Goal: Task Accomplishment & Management: Complete application form

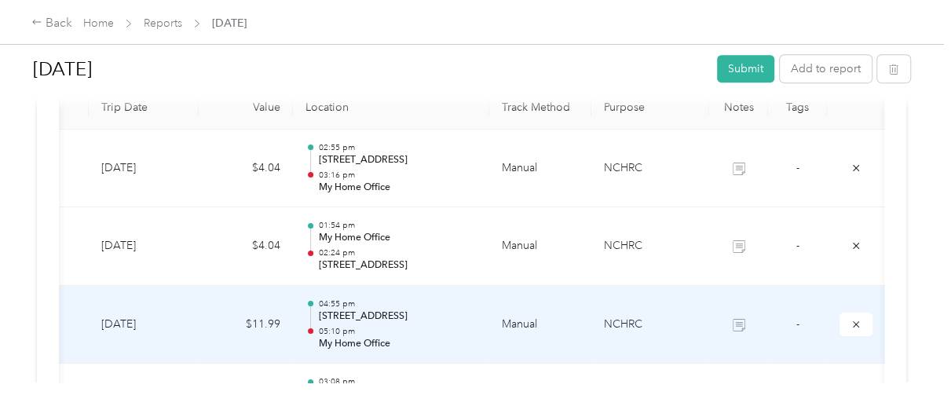
scroll to position [366, 0]
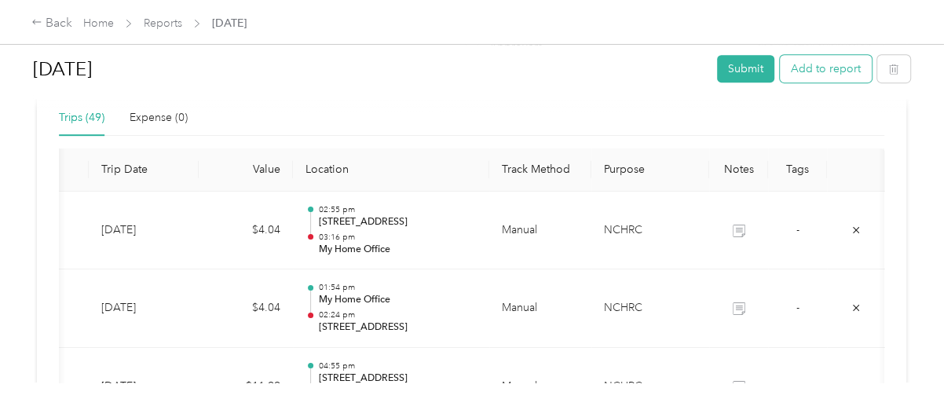
click at [814, 71] on button "Add to report" at bounding box center [826, 68] width 92 height 27
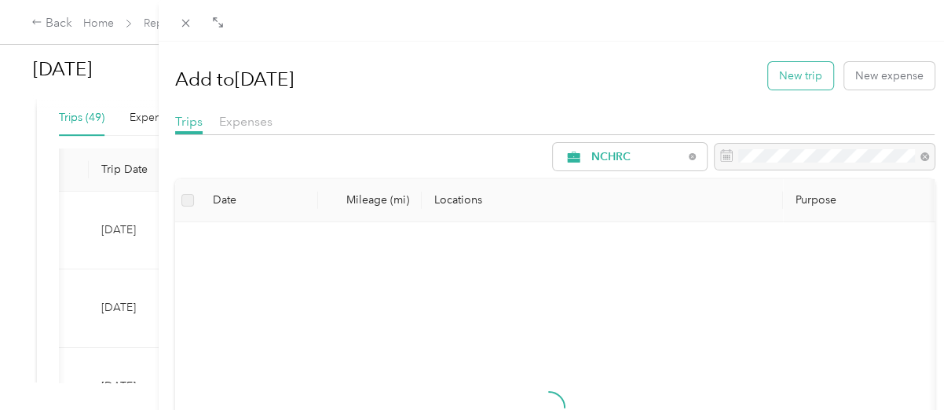
click at [790, 79] on button "New trip" at bounding box center [800, 75] width 65 height 27
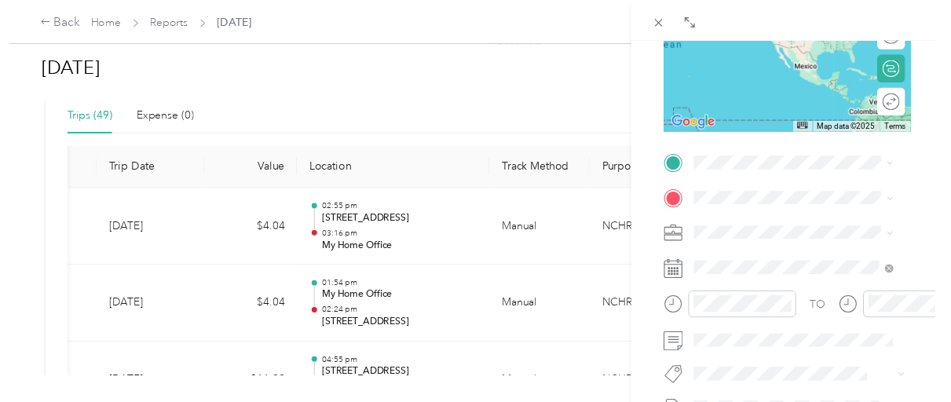
scroll to position [262, 0]
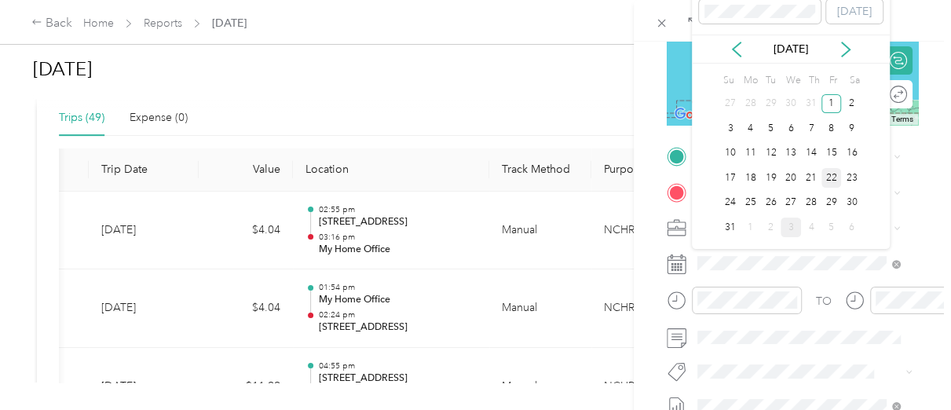
click at [828, 181] on div "22" at bounding box center [832, 178] width 20 height 20
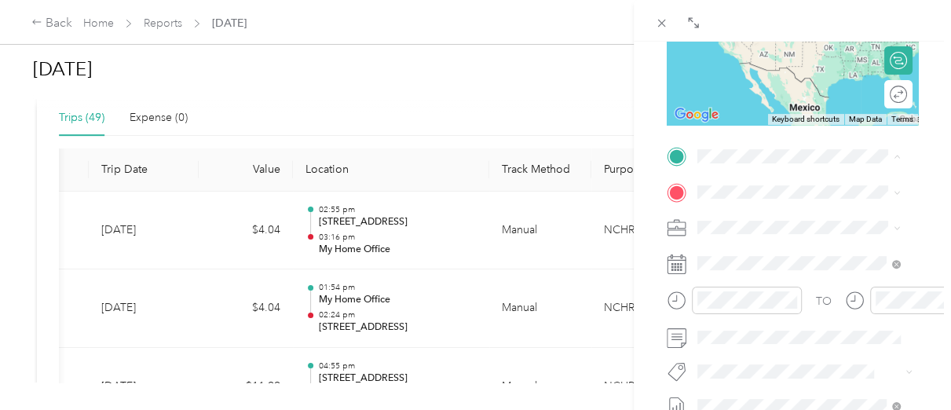
click at [774, 243] on span "[STREET_ADDRESS][US_STATE]" at bounding box center [805, 235] width 157 height 13
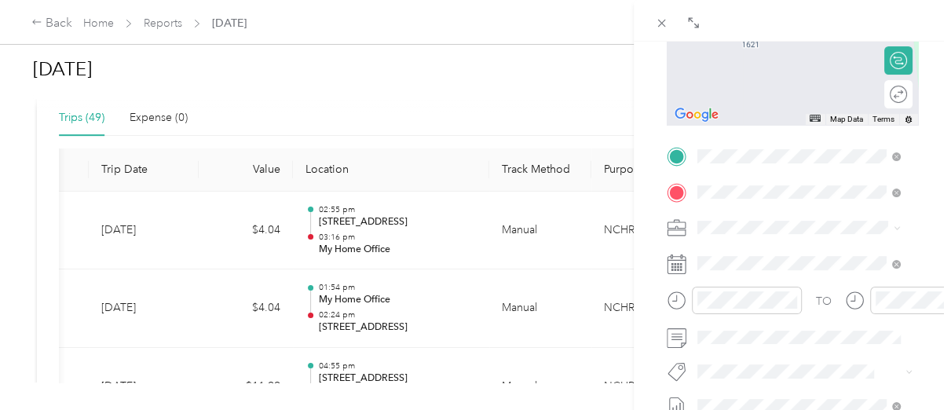
click at [760, 255] on span "[STREET_ADDRESS][US_STATE]" at bounding box center [805, 248] width 157 height 14
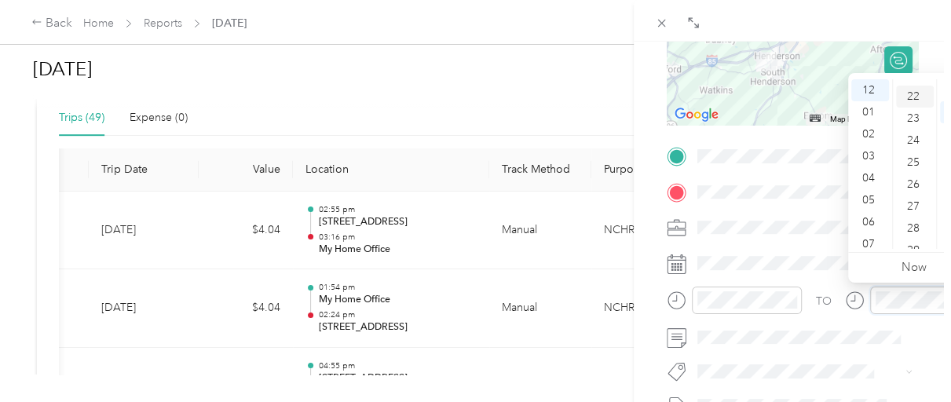
scroll to position [509, 0]
click at [910, 219] on div "29" at bounding box center [915, 219] width 38 height 22
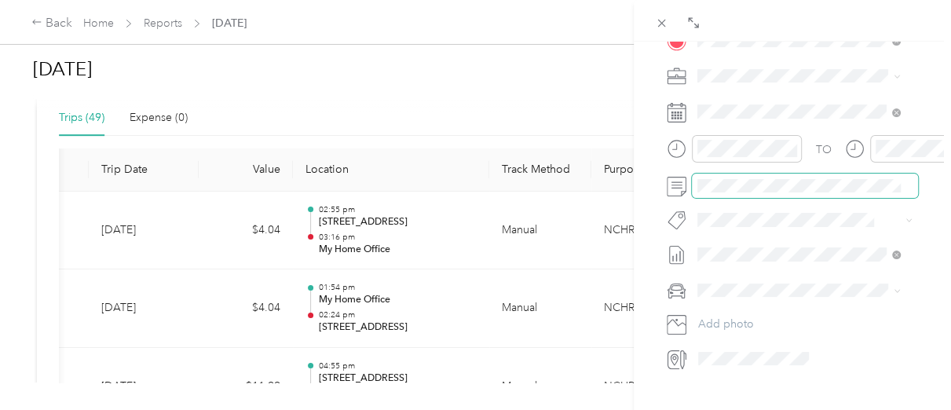
scroll to position [419, 0]
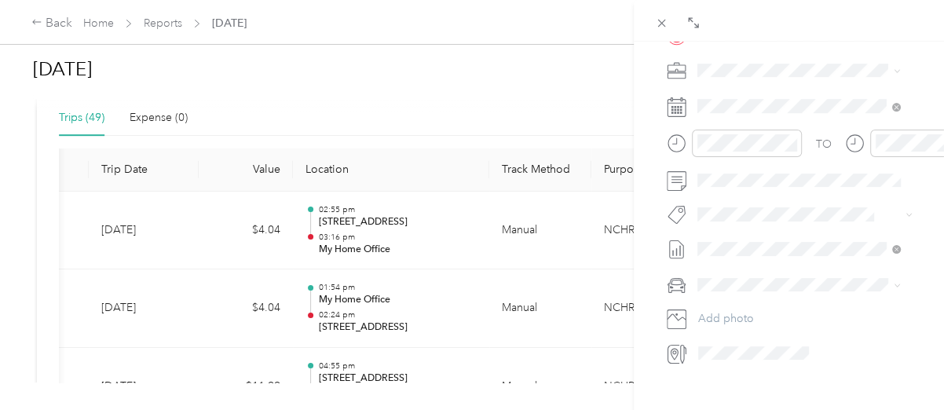
click at [733, 313] on div "[PERSON_NAME]" at bounding box center [799, 312] width 192 height 16
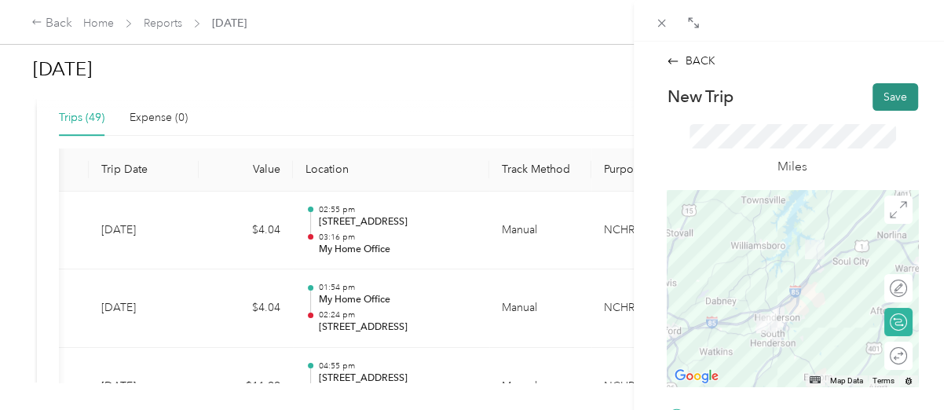
click at [878, 99] on button "Save" at bounding box center [896, 96] width 46 height 27
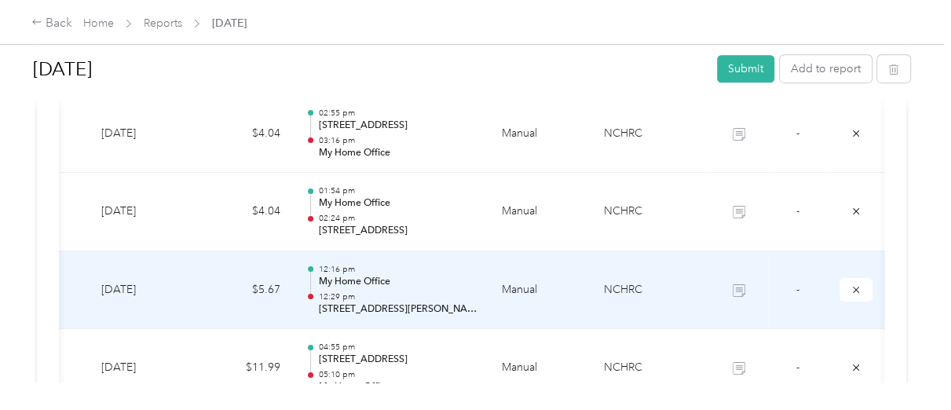
scroll to position [471, 0]
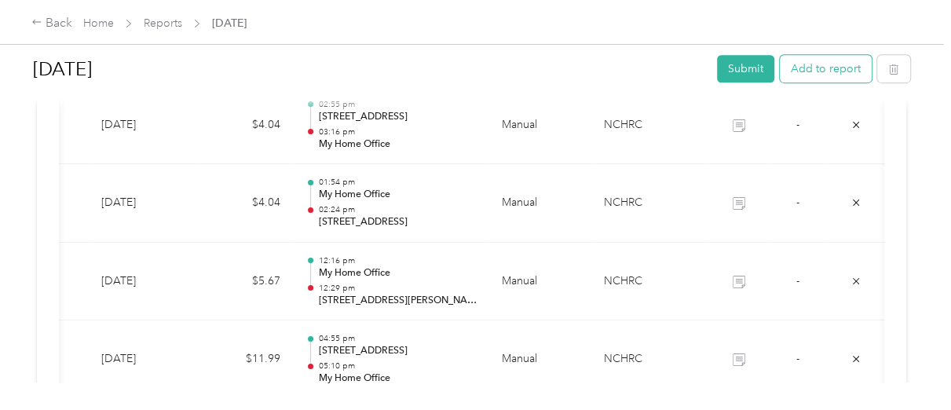
click at [807, 76] on button "Add to report" at bounding box center [826, 68] width 92 height 27
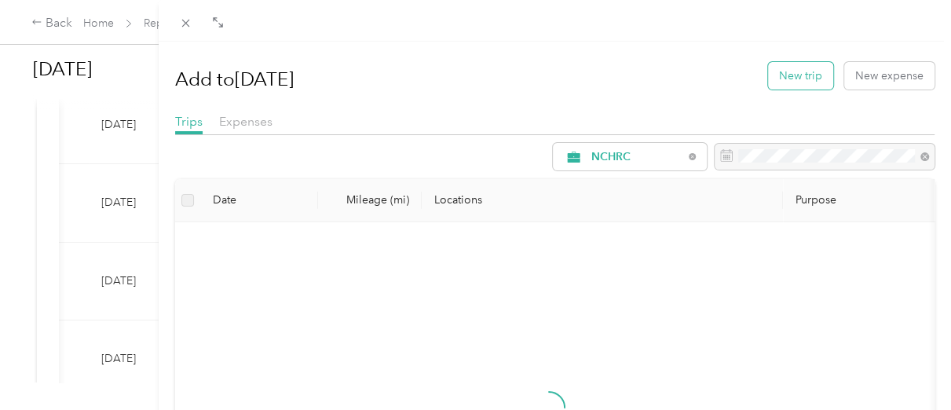
click at [796, 79] on button "New trip" at bounding box center [800, 75] width 65 height 27
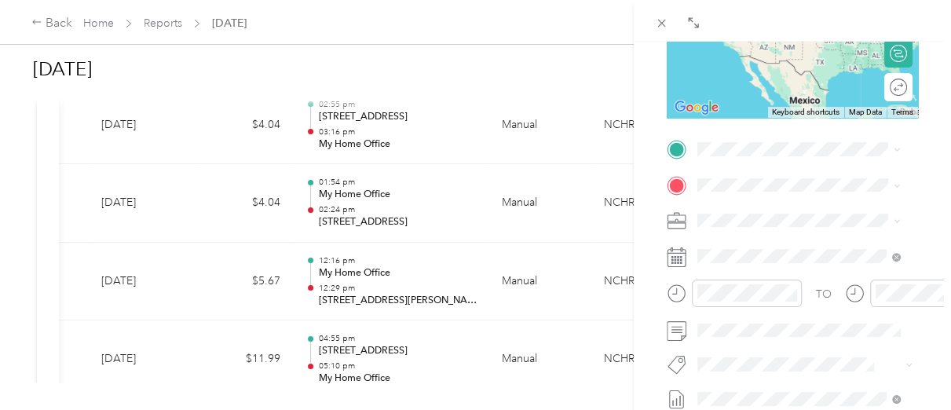
scroll to position [314, 0]
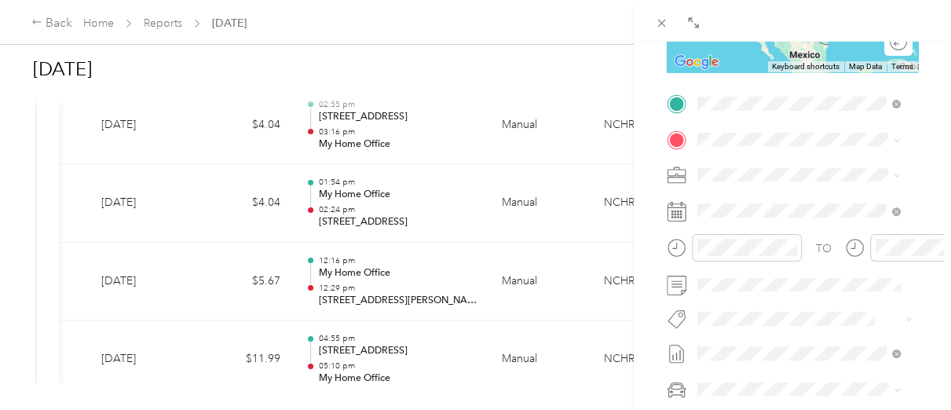
click at [752, 211] on span "[STREET_ADDRESS][US_STATE]" at bounding box center [805, 204] width 157 height 14
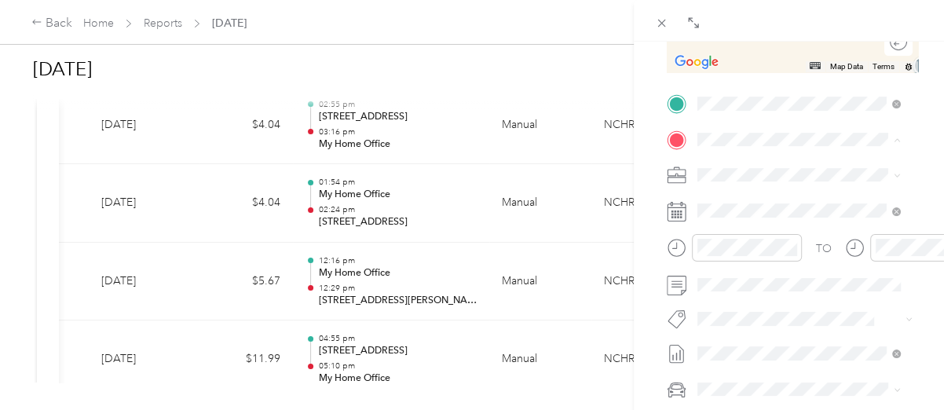
click at [767, 226] on span "[STREET_ADDRESS][US_STATE]" at bounding box center [805, 219] width 157 height 13
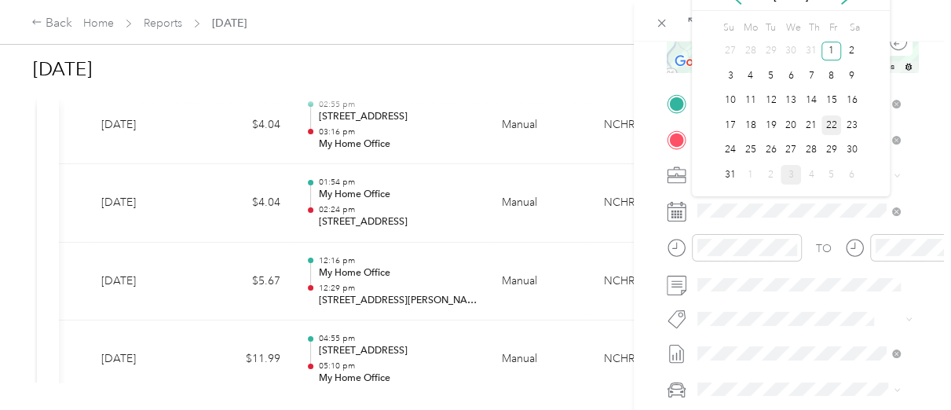
click at [833, 126] on div "22" at bounding box center [832, 125] width 20 height 20
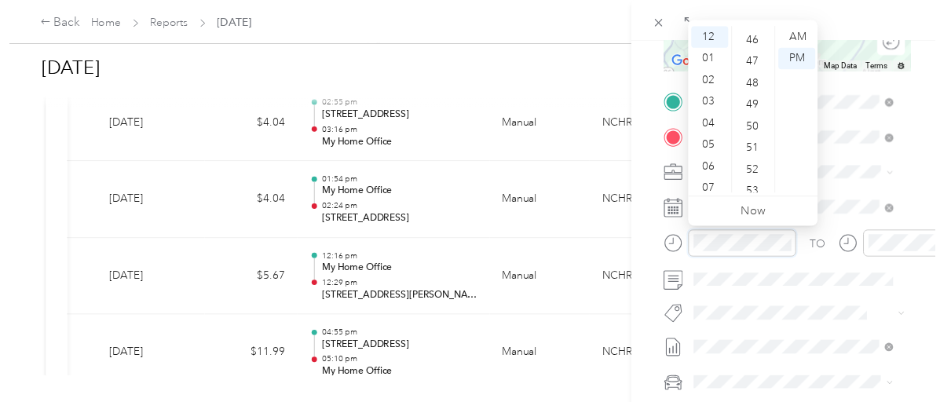
scroll to position [1150, 0]
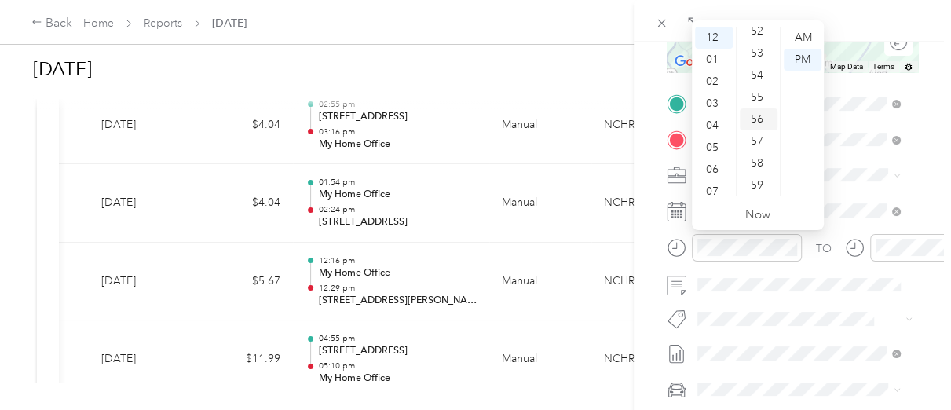
click at [756, 120] on div "56" at bounding box center [759, 119] width 38 height 22
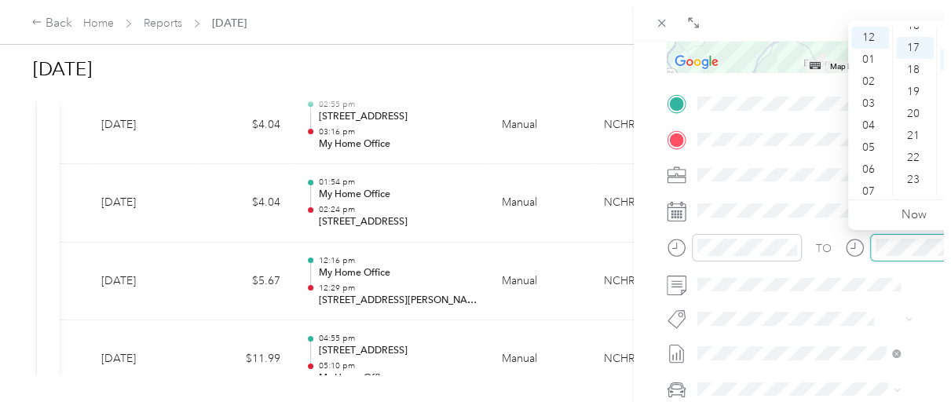
scroll to position [373, 0]
click at [866, 62] on div "01" at bounding box center [870, 60] width 38 height 22
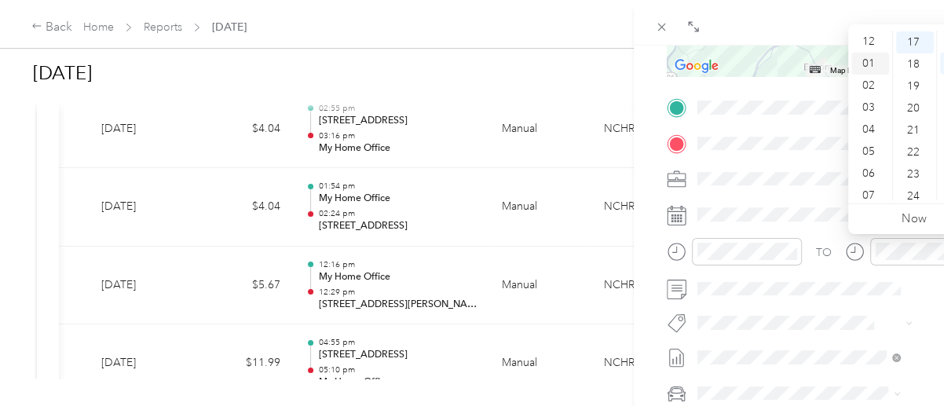
scroll to position [21, 0]
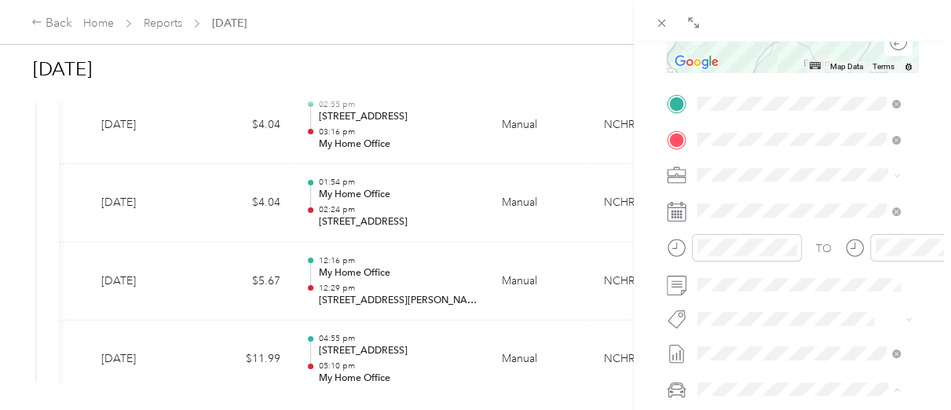
click at [738, 356] on span "[PERSON_NAME]" at bounding box center [746, 361] width 87 height 13
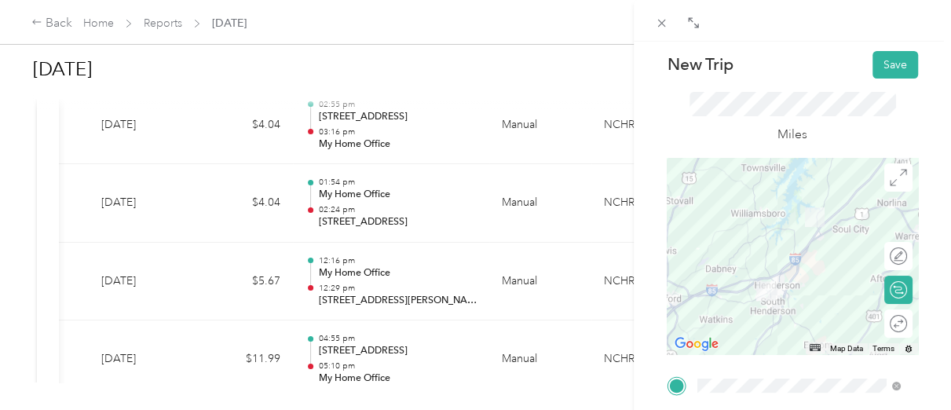
scroll to position [0, 0]
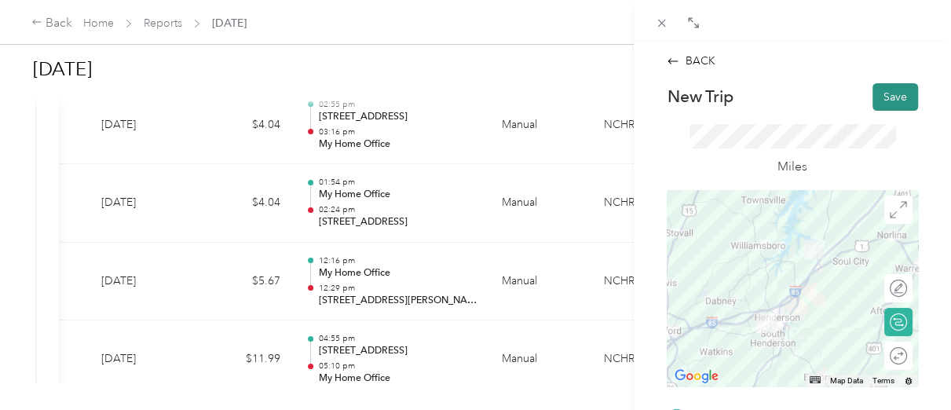
click at [880, 98] on button "Save" at bounding box center [896, 96] width 46 height 27
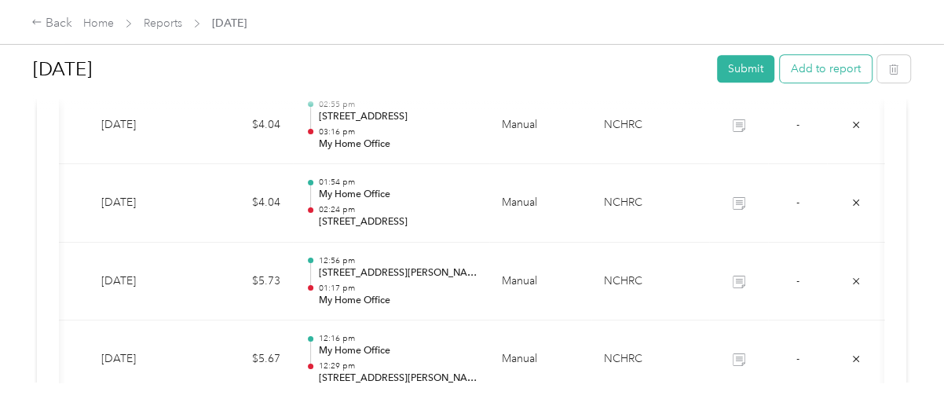
click at [812, 64] on button "Add to report" at bounding box center [826, 68] width 92 height 27
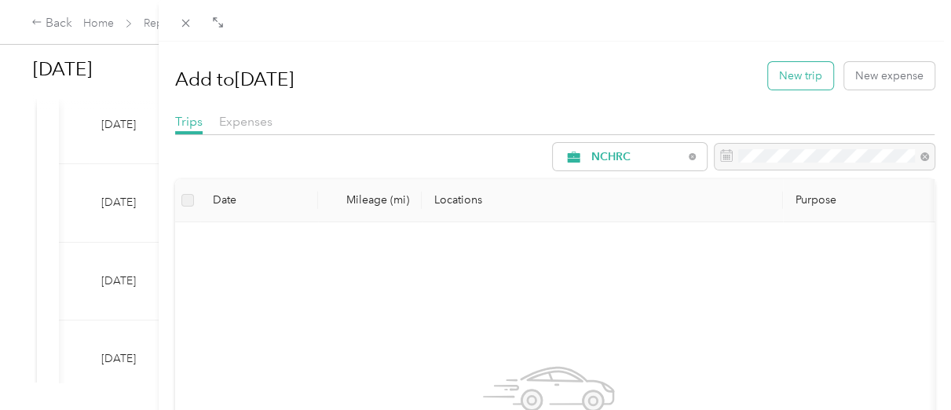
click at [796, 78] on button "New trip" at bounding box center [800, 75] width 65 height 27
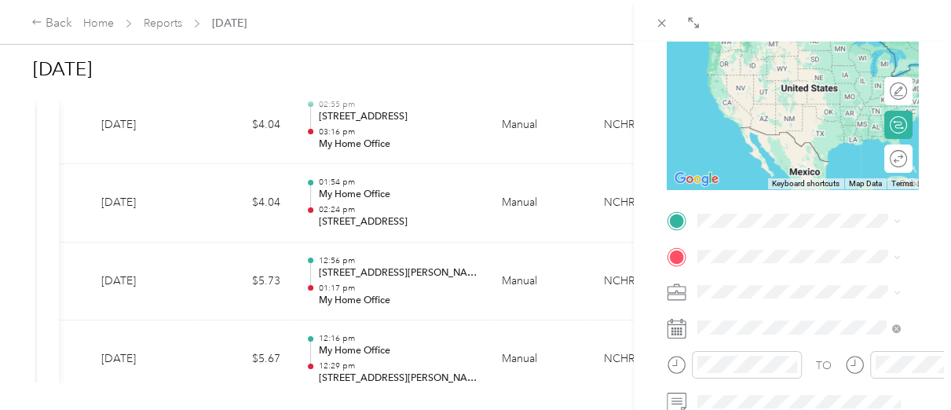
scroll to position [209, 0]
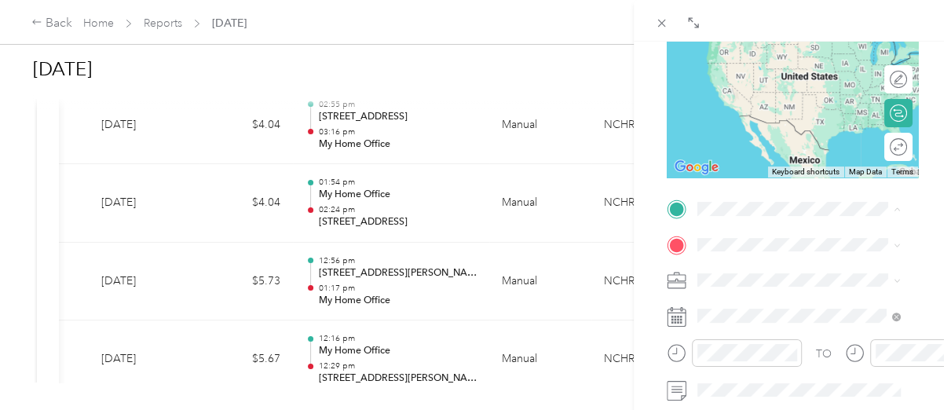
click at [764, 47] on span "[STREET_ADDRESS][US_STATE]" at bounding box center [805, 40] width 157 height 13
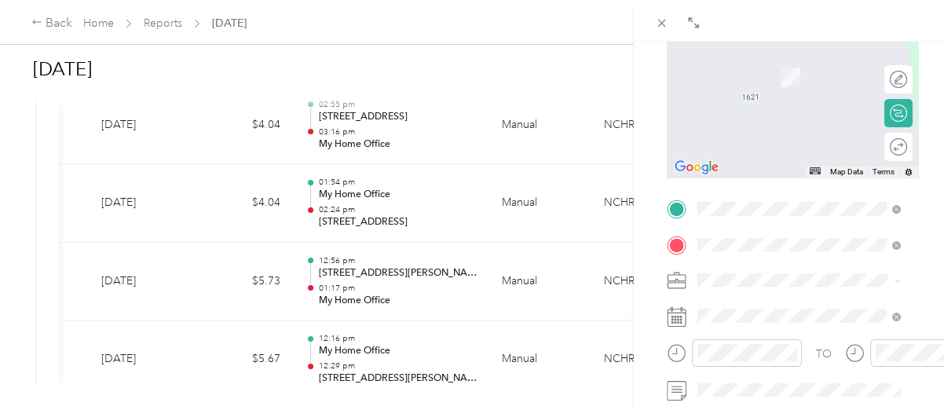
click at [779, 117] on span "[STREET_ADDRESS][PERSON_NAME][US_STATE]" at bounding box center [811, 103] width 168 height 27
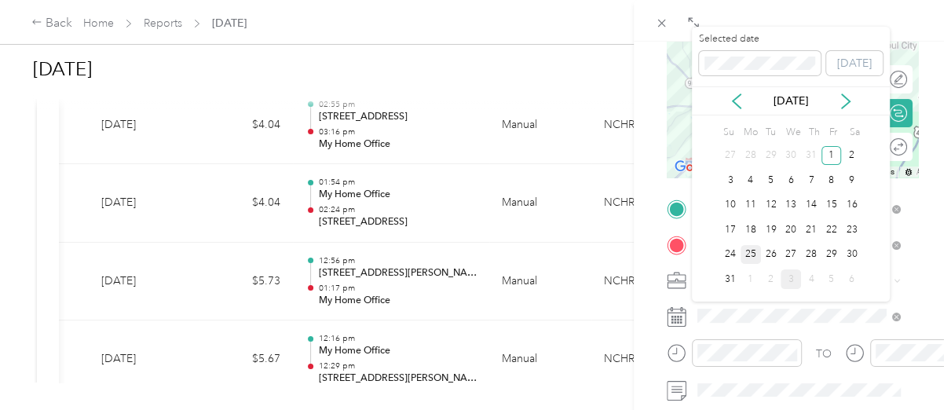
click at [748, 252] on div "25" at bounding box center [751, 255] width 20 height 20
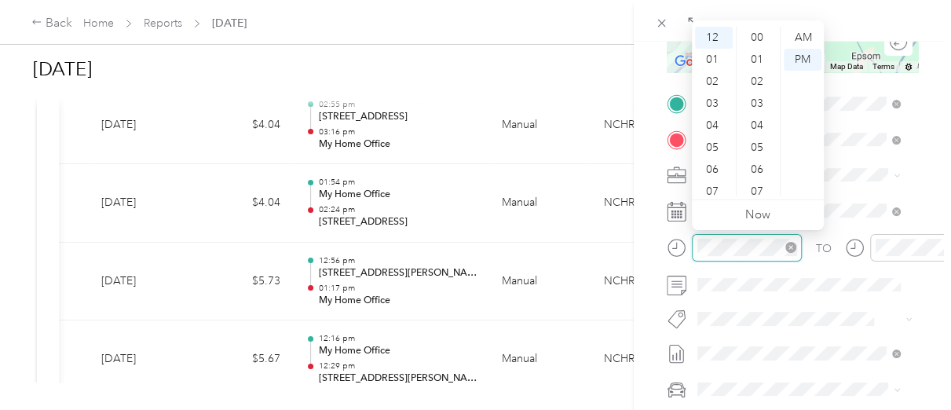
scroll to position [418, 0]
click at [716, 82] on div "02" at bounding box center [714, 82] width 38 height 22
click at [757, 86] on div "21" at bounding box center [759, 82] width 38 height 22
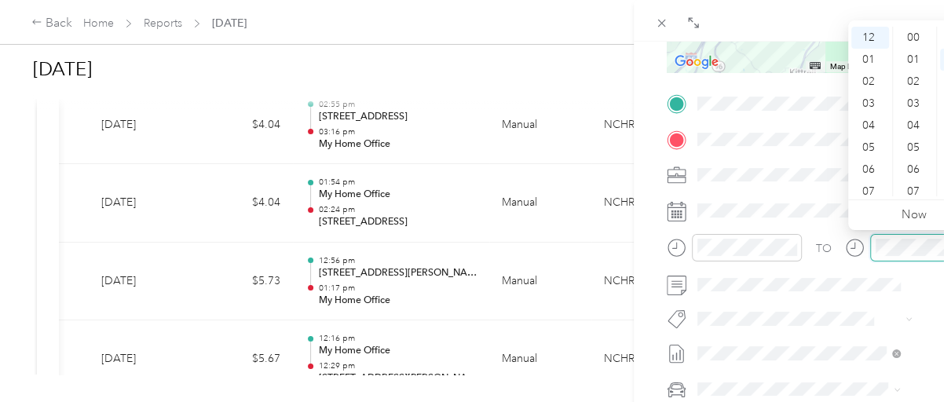
scroll to position [418, 0]
click at [866, 80] on div "02" at bounding box center [870, 82] width 38 height 22
click at [911, 187] on div "40" at bounding box center [915, 185] width 38 height 22
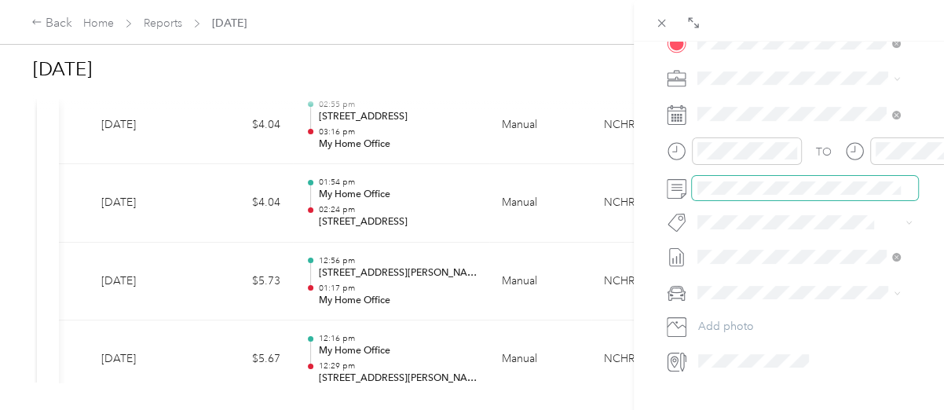
scroll to position [419, 0]
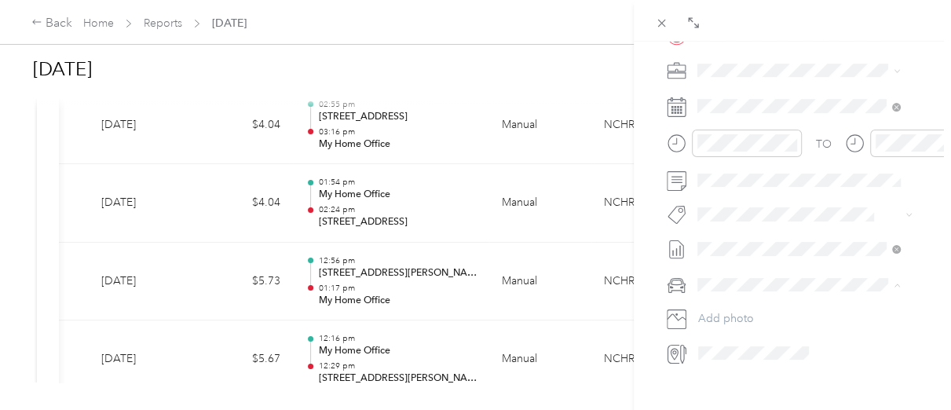
click at [744, 314] on li "[PERSON_NAME]" at bounding box center [799, 311] width 214 height 27
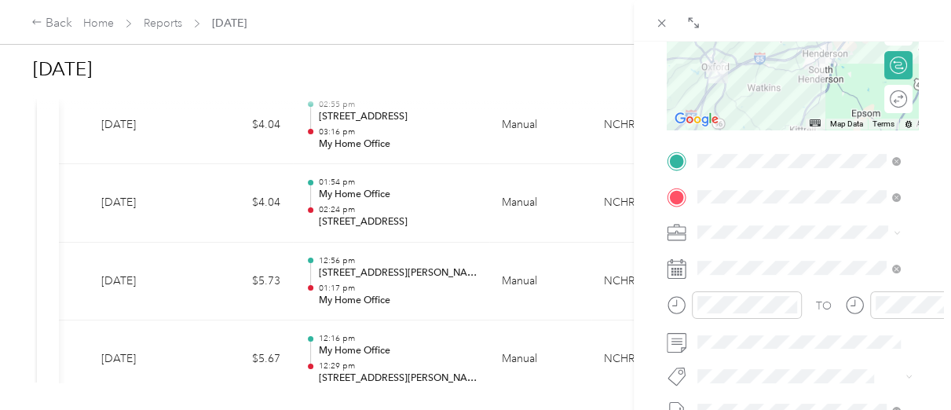
scroll to position [0, 0]
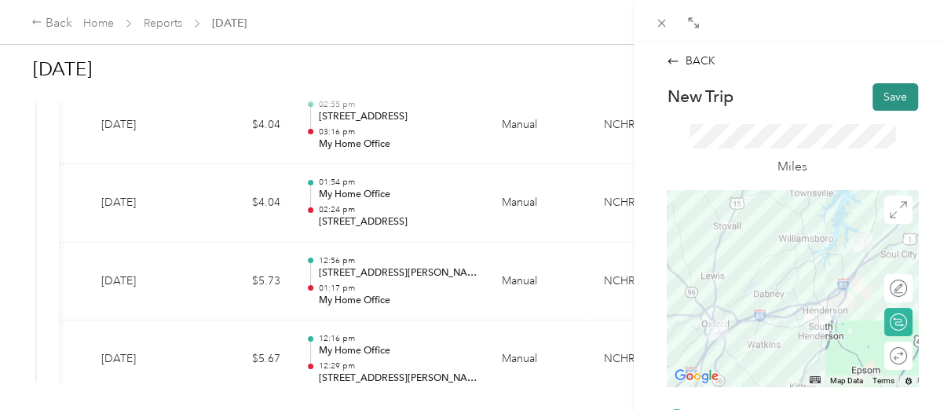
click at [874, 93] on button "Save" at bounding box center [896, 96] width 46 height 27
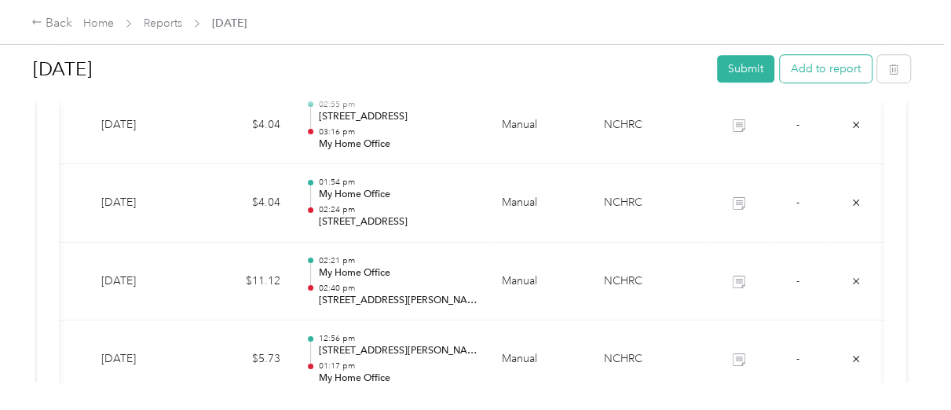
click at [818, 74] on button "Add to report" at bounding box center [826, 68] width 92 height 27
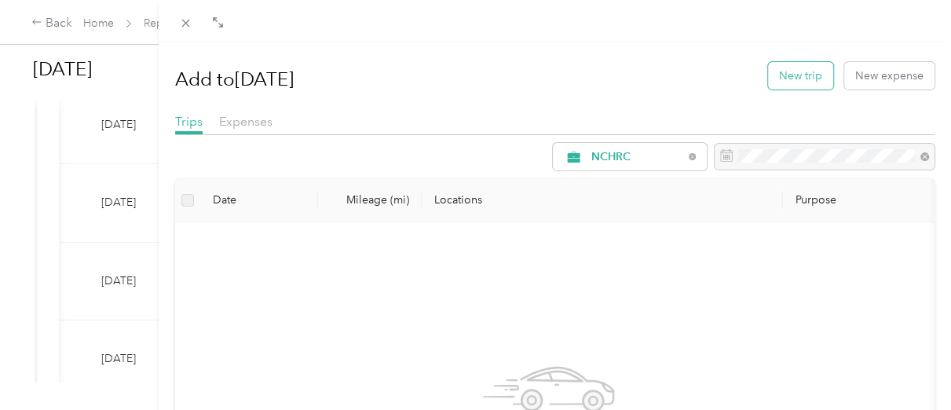
click at [779, 86] on button "New trip" at bounding box center [800, 75] width 65 height 27
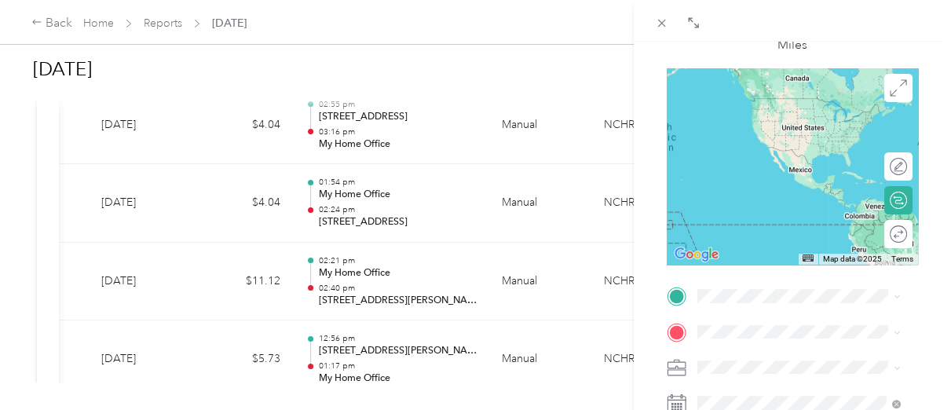
scroll to position [262, 0]
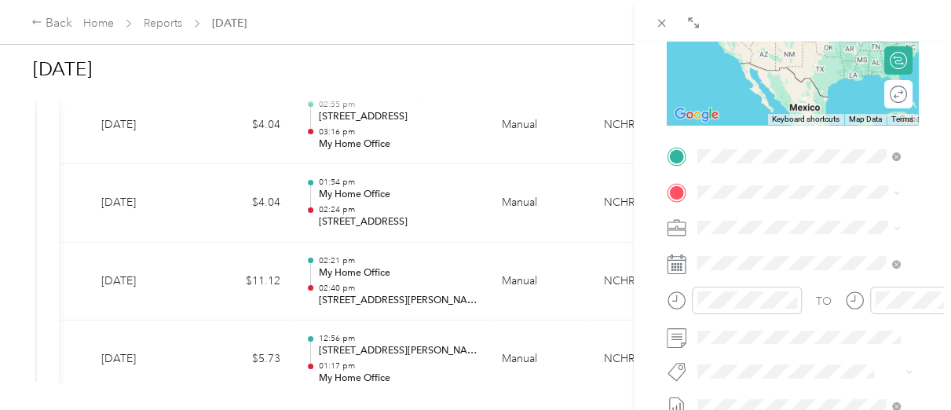
click at [785, 223] on span "[STREET_ADDRESS][PERSON_NAME][US_STATE]" at bounding box center [811, 219] width 168 height 27
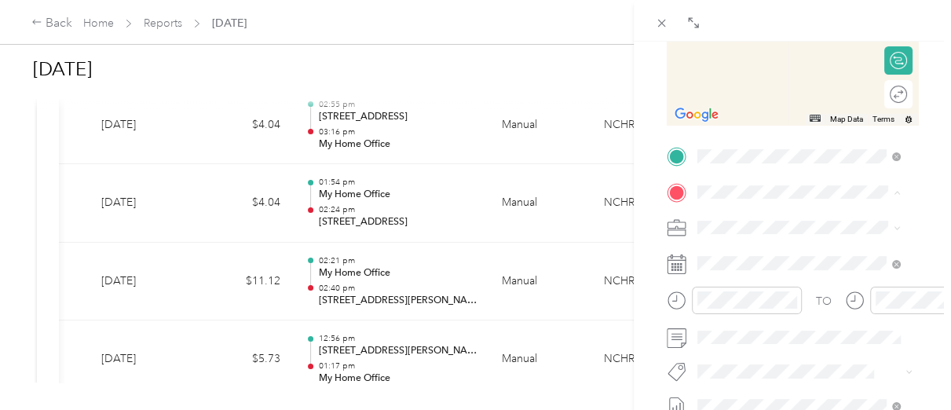
click at [788, 278] on span "[STREET_ADDRESS][US_STATE]" at bounding box center [805, 271] width 157 height 13
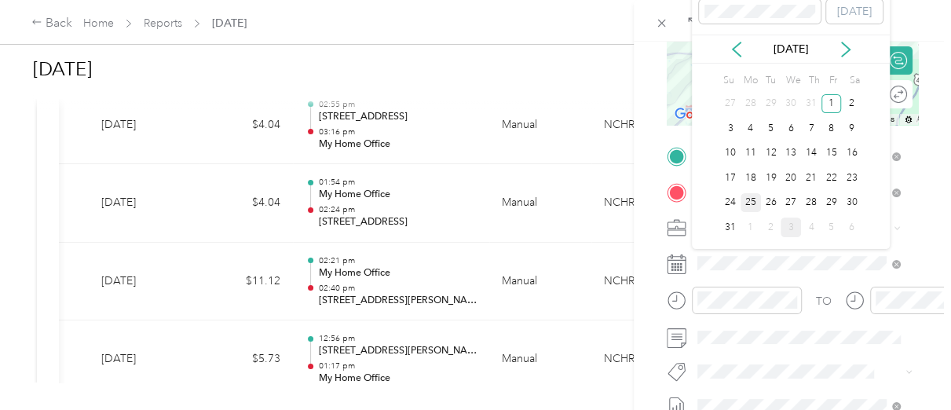
click at [749, 203] on div "25" at bounding box center [751, 203] width 20 height 20
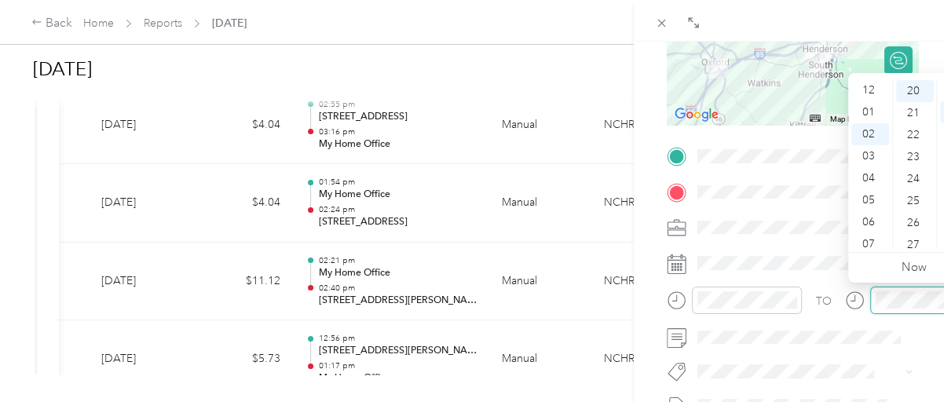
scroll to position [44, 0]
click at [866, 112] on div "03" at bounding box center [870, 112] width 38 height 22
click at [911, 159] on div "16" at bounding box center [915, 160] width 38 height 22
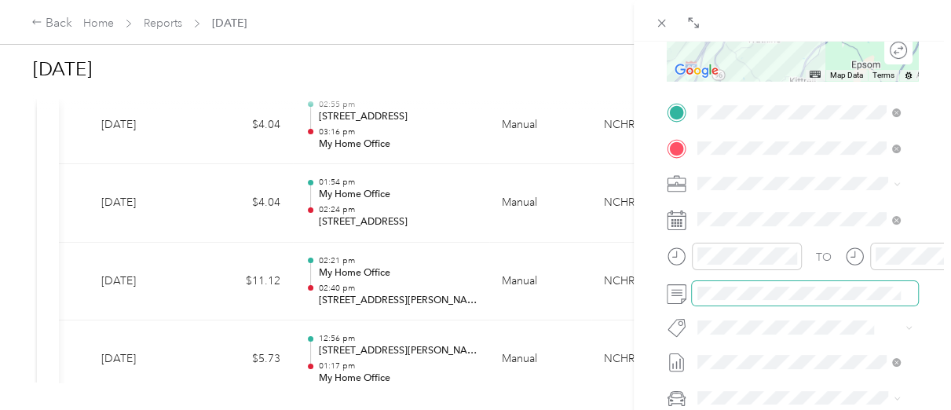
scroll to position [419, 0]
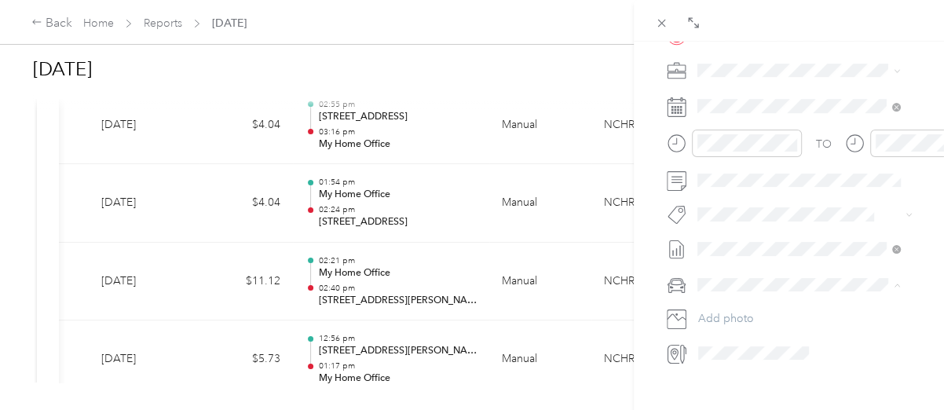
click at [729, 314] on div "[PERSON_NAME]" at bounding box center [799, 312] width 192 height 16
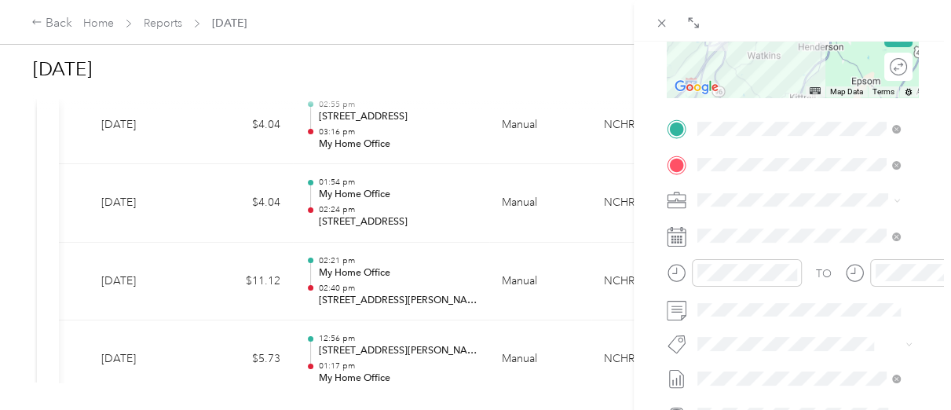
scroll to position [0, 0]
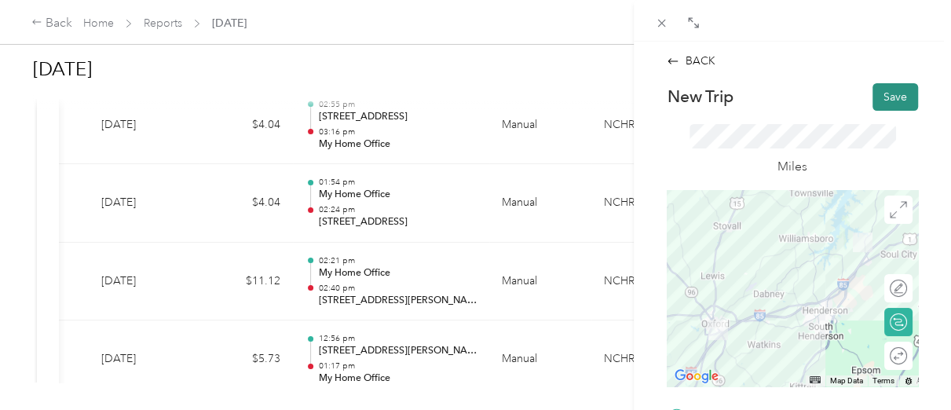
click at [885, 90] on button "Save" at bounding box center [896, 96] width 46 height 27
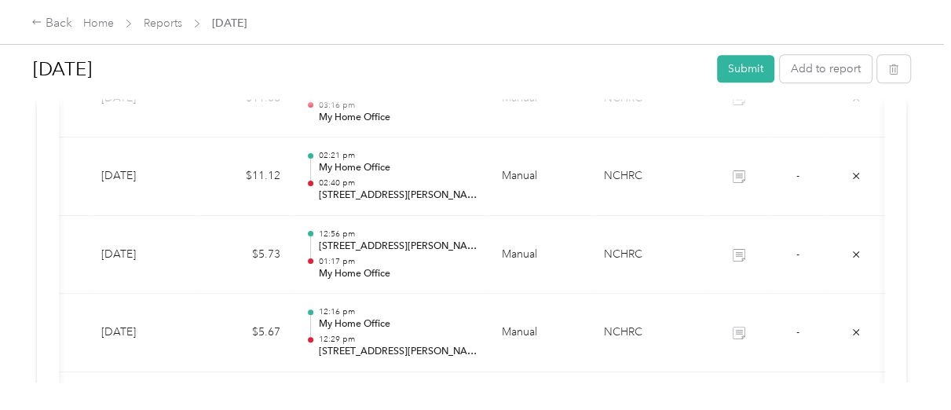
scroll to position [680, 0]
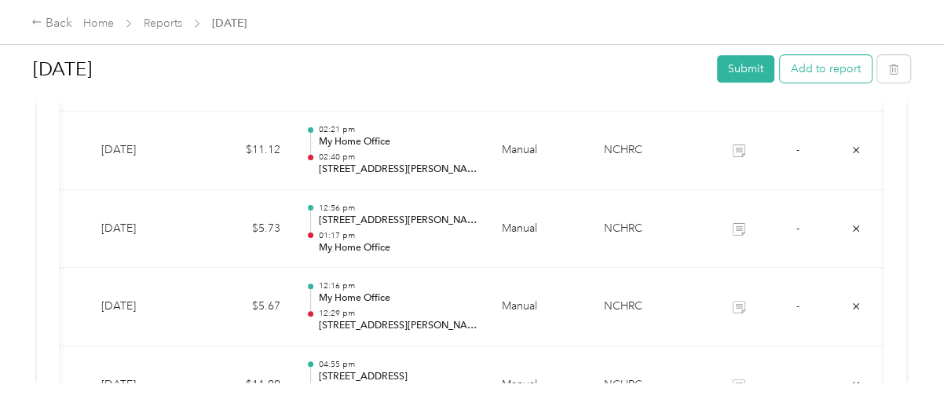
click at [814, 67] on button "Add to report" at bounding box center [826, 68] width 92 height 27
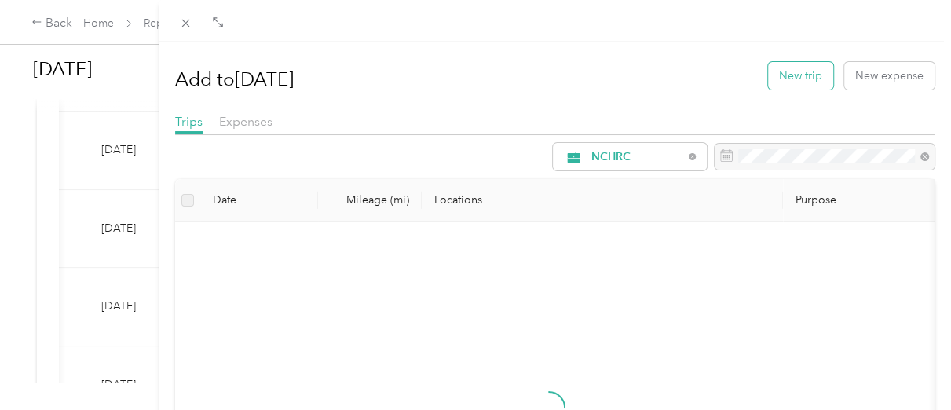
click at [785, 79] on button "New trip" at bounding box center [800, 75] width 65 height 27
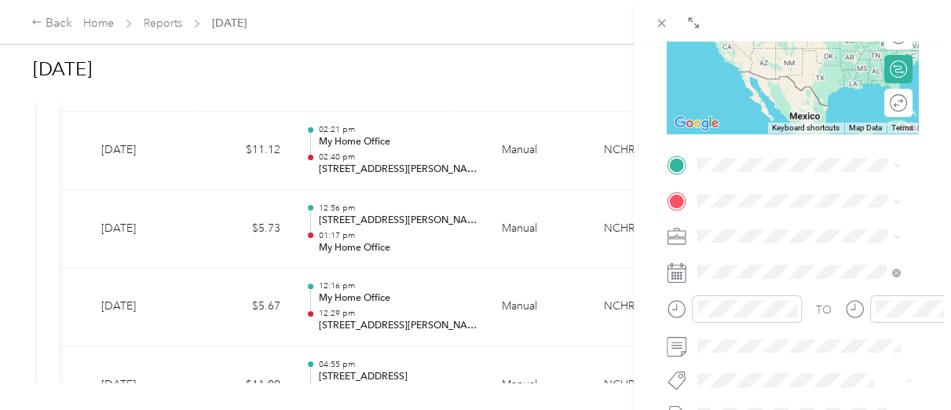
scroll to position [262, 0]
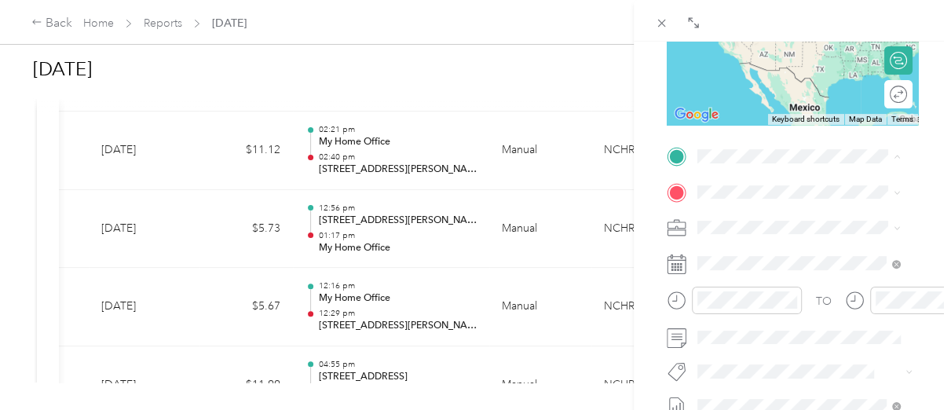
click at [788, 243] on span "[STREET_ADDRESS][US_STATE]" at bounding box center [805, 235] width 157 height 13
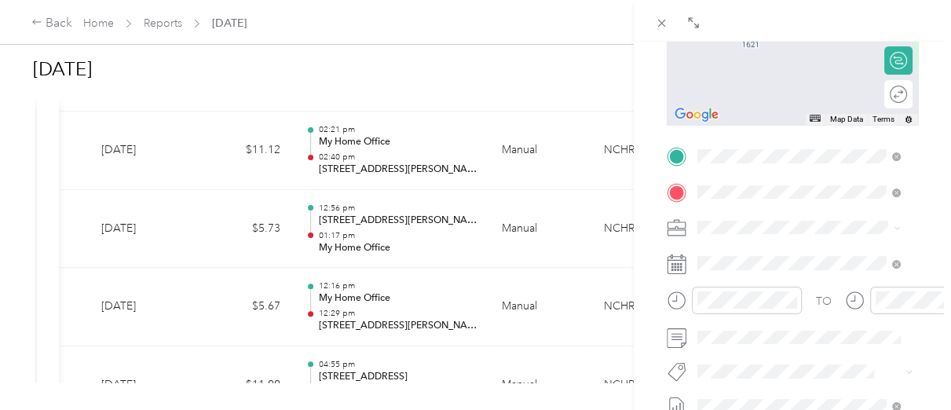
click at [777, 259] on span "[STREET_ADDRESS][PERSON_NAME][US_STATE]" at bounding box center [811, 254] width 168 height 27
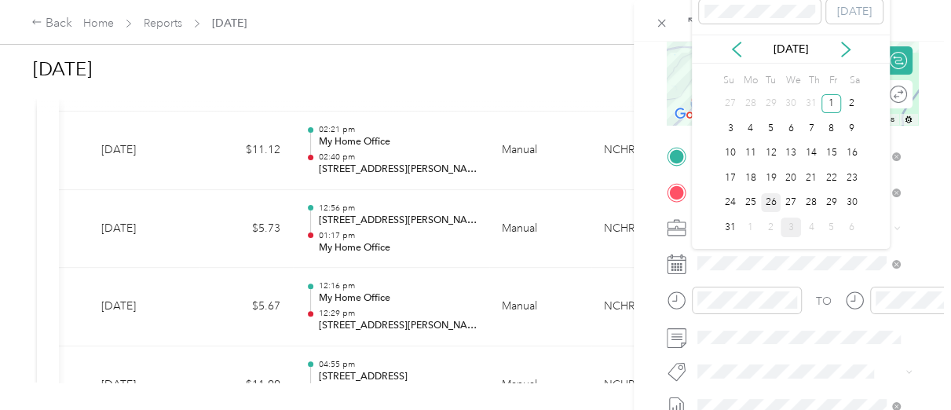
click at [772, 199] on div "26" at bounding box center [771, 203] width 20 height 20
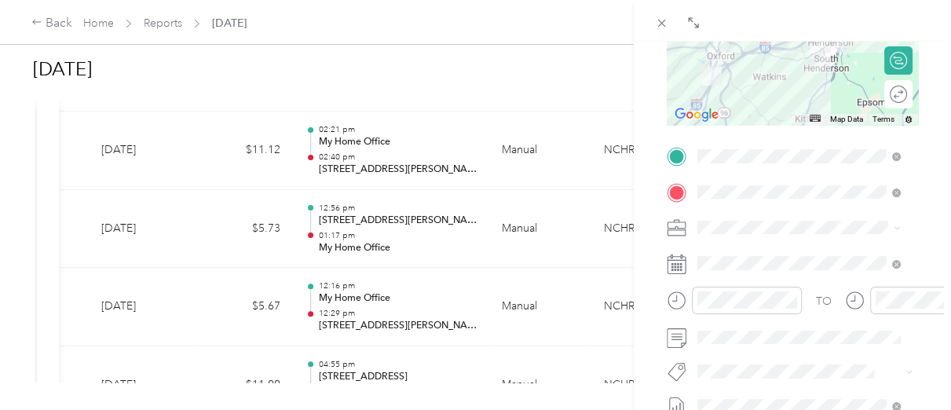
click at [563, 241] on div "BACK New Trip Save This trip cannot be edited because it is either under review…" at bounding box center [475, 205] width 951 height 410
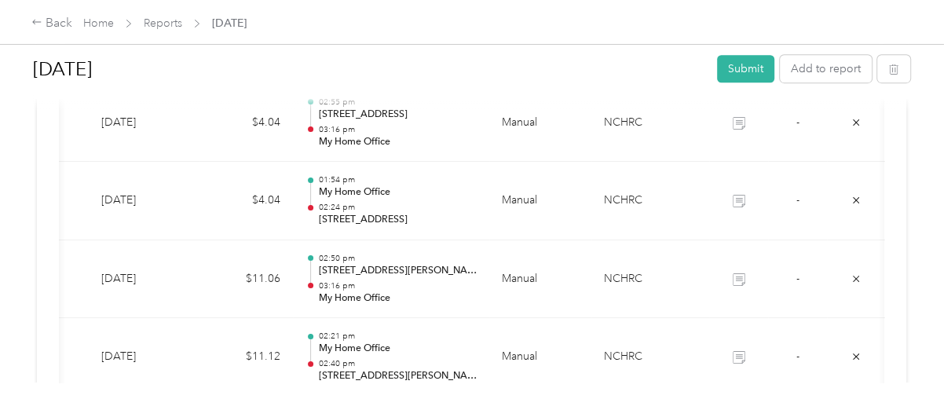
scroll to position [471, 0]
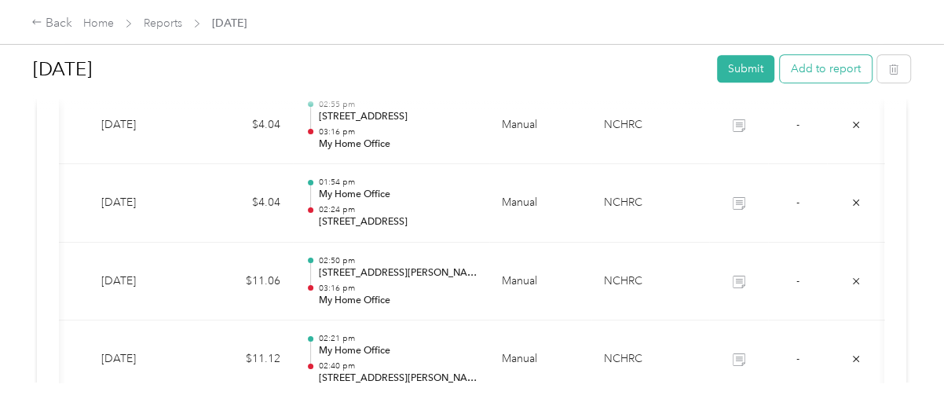
click at [814, 76] on button "Add to report" at bounding box center [826, 68] width 92 height 27
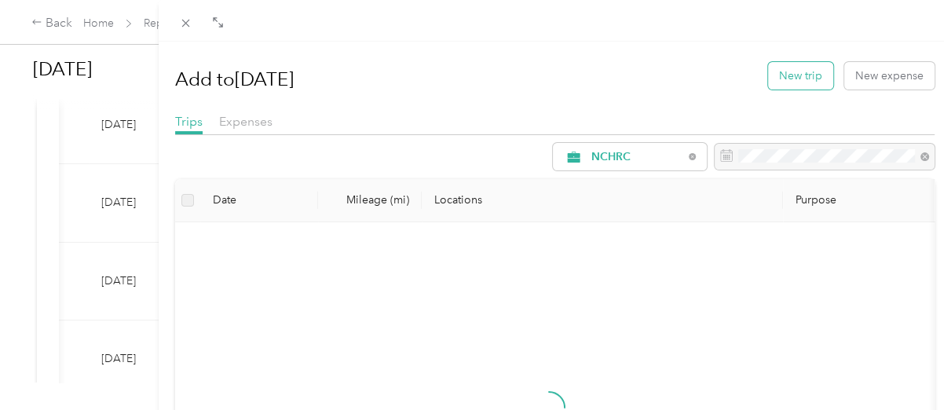
click at [798, 76] on button "New trip" at bounding box center [800, 75] width 65 height 27
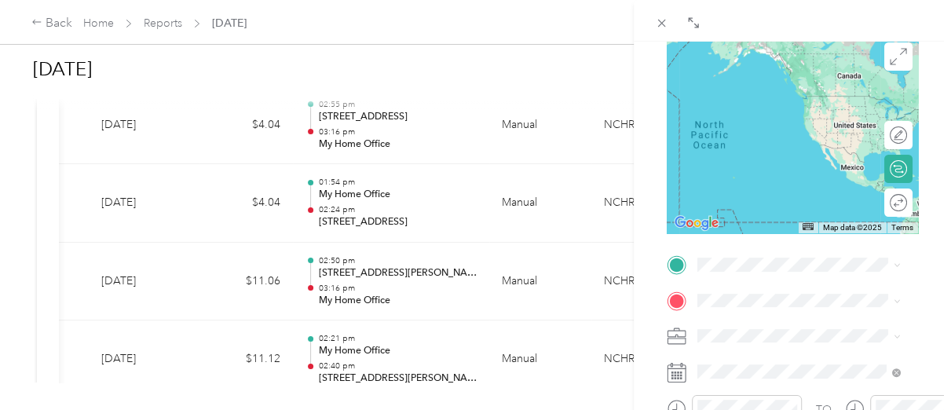
scroll to position [157, 0]
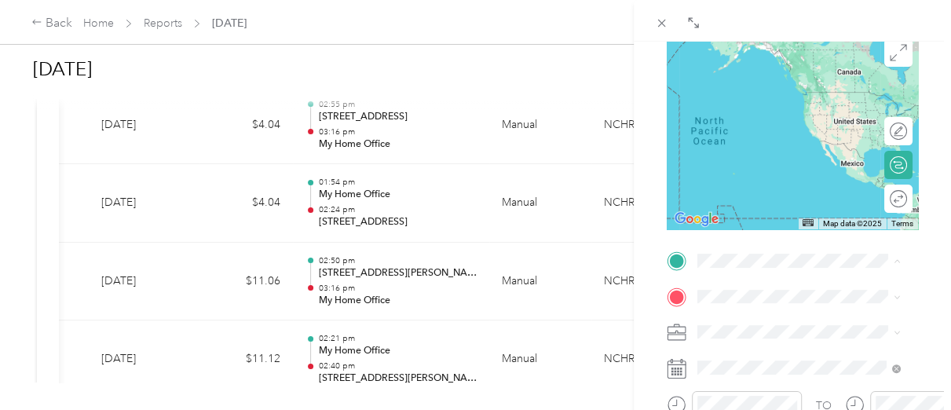
click at [780, 80] on div "My Home Office [STREET_ADDRESS][US_STATE]" at bounding box center [805, 84] width 157 height 33
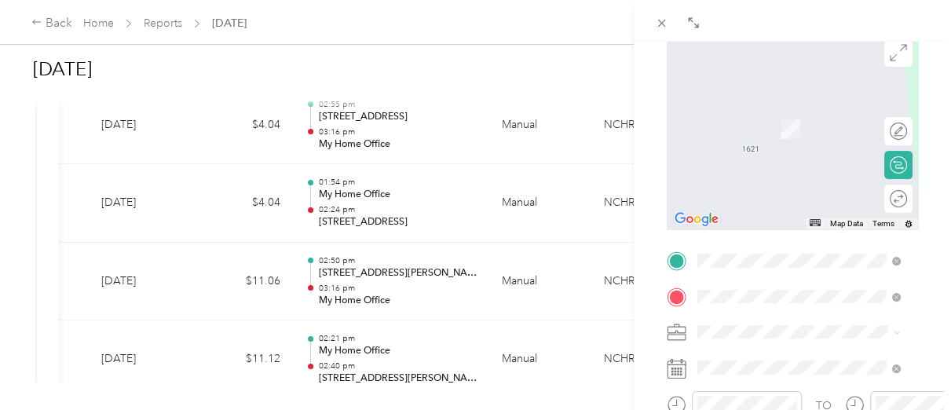
click at [790, 110] on span "[STREET_ADDRESS][PERSON_NAME][US_STATE]" at bounding box center [811, 111] width 168 height 27
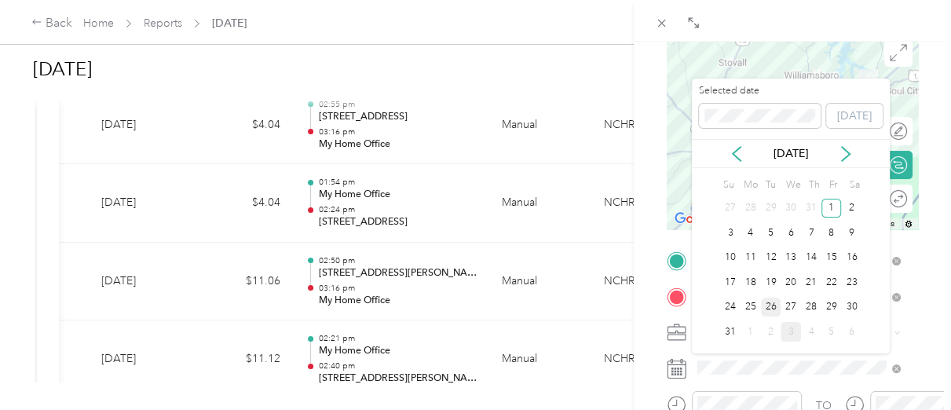
click at [771, 305] on div "26" at bounding box center [771, 308] width 20 height 20
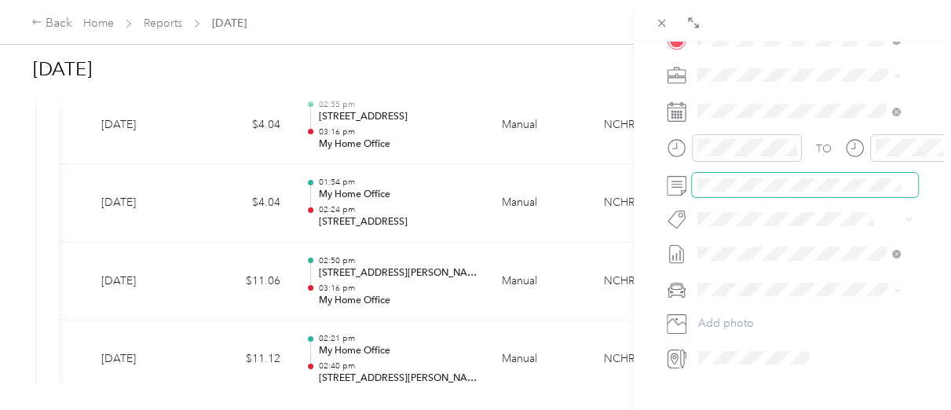
scroll to position [419, 0]
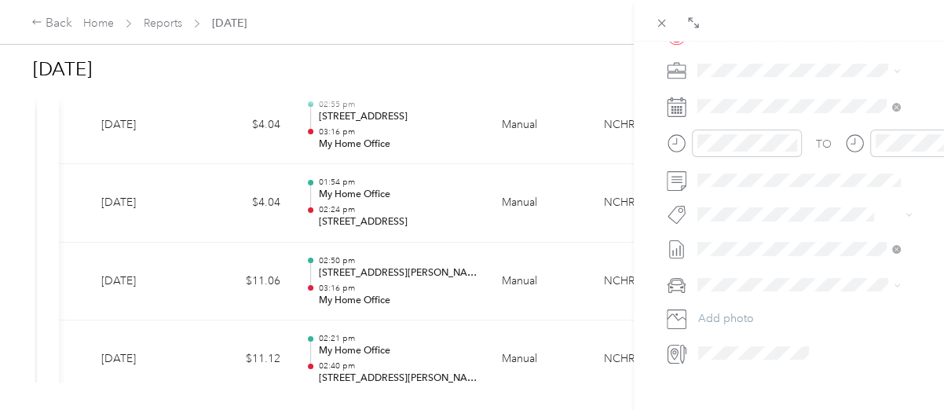
click at [733, 311] on div "[PERSON_NAME]" at bounding box center [799, 311] width 192 height 16
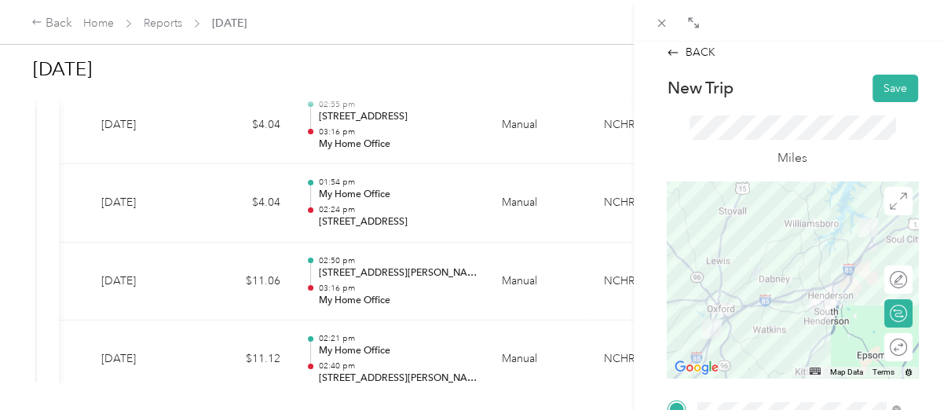
scroll to position [0, 0]
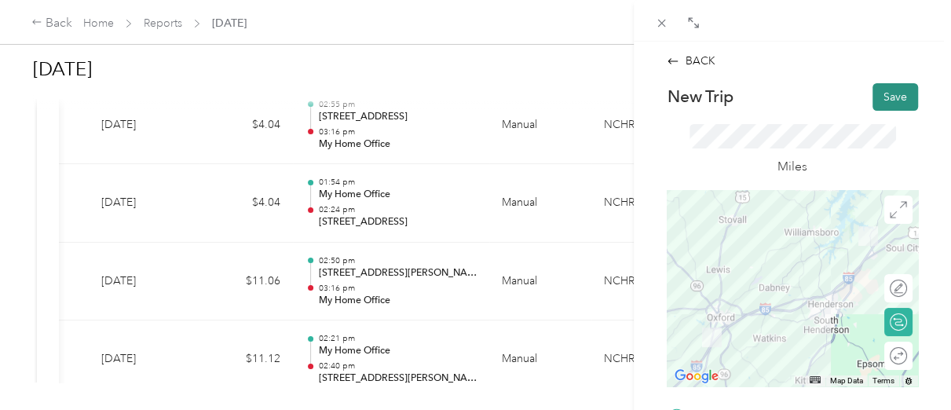
click at [885, 96] on button "Save" at bounding box center [896, 96] width 46 height 27
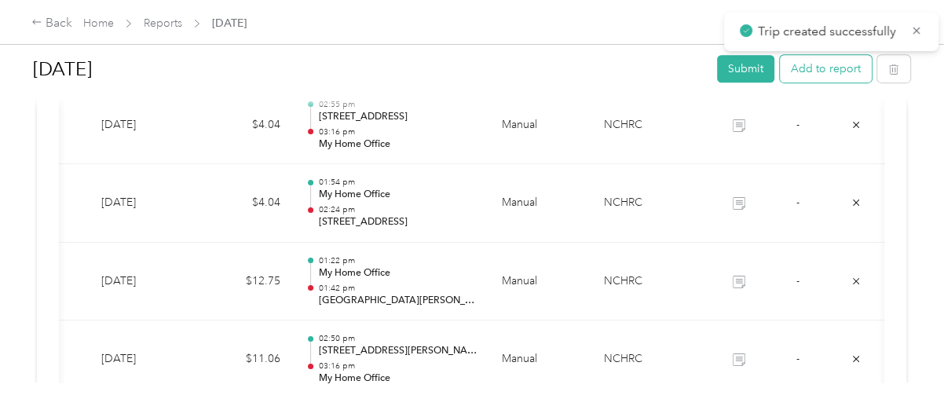
click at [812, 68] on button "Add to report" at bounding box center [826, 68] width 92 height 27
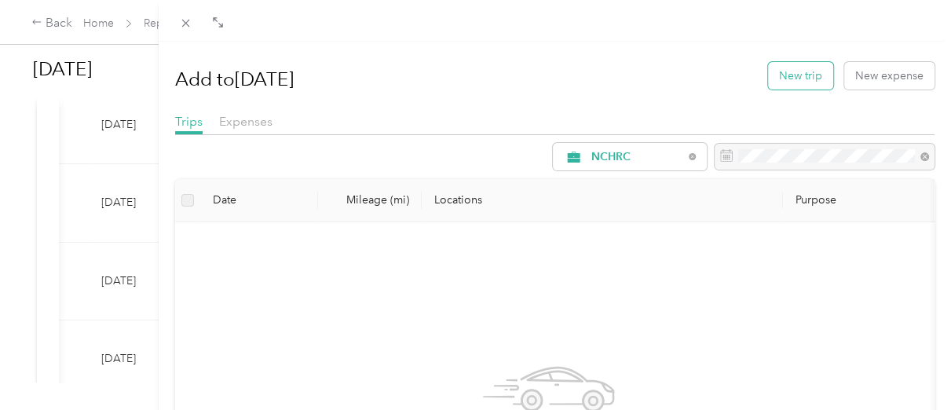
click at [785, 81] on button "New trip" at bounding box center [800, 75] width 65 height 27
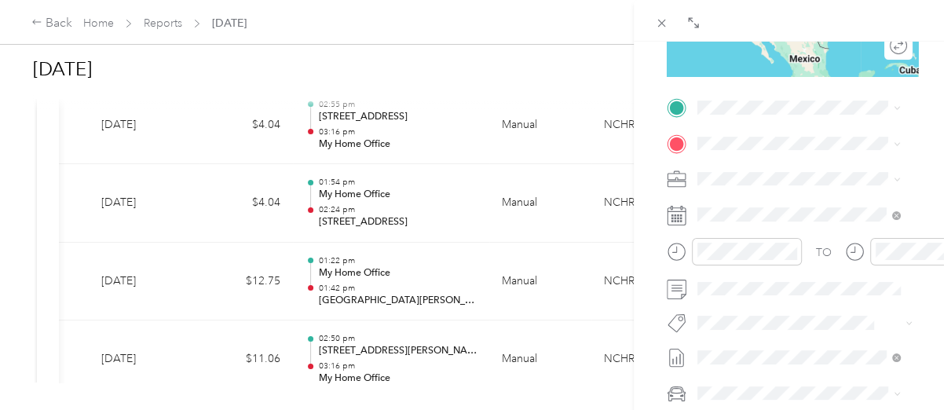
scroll to position [366, 0]
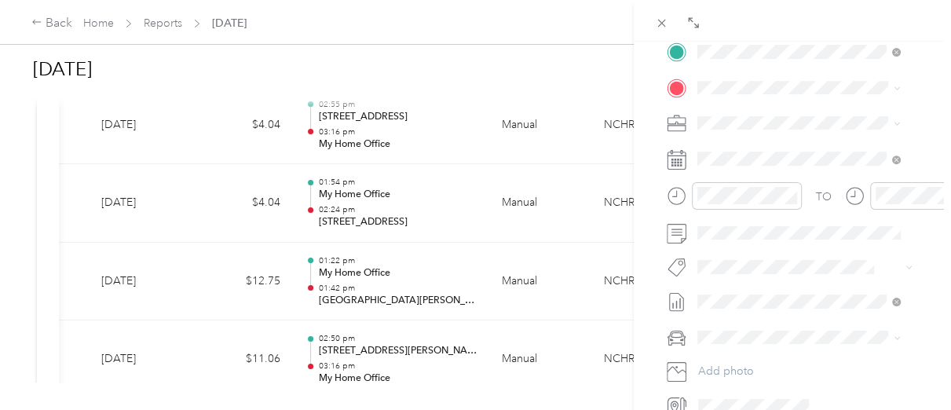
click at [778, 128] on span "[STREET_ADDRESS][PERSON_NAME][US_STATE]" at bounding box center [811, 114] width 168 height 27
click at [746, 97] on span at bounding box center [805, 87] width 226 height 24
click at [780, 169] on span "[STREET_ADDRESS][US_STATE]" at bounding box center [805, 165] width 157 height 13
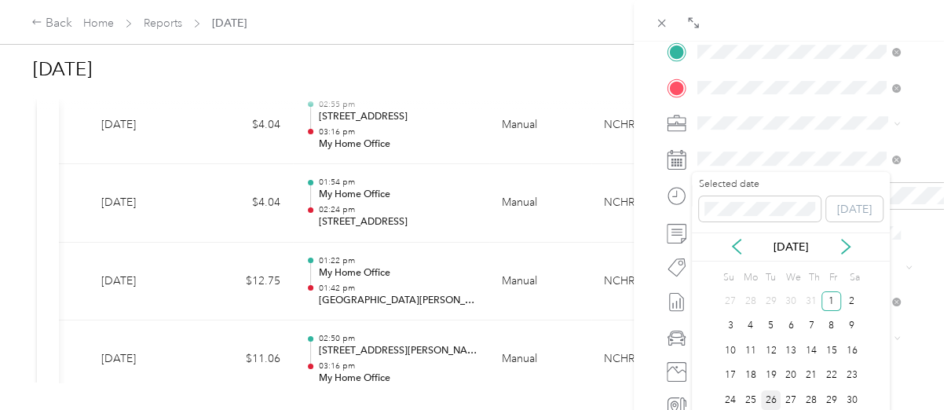
click at [770, 403] on div "26" at bounding box center [771, 400] width 20 height 20
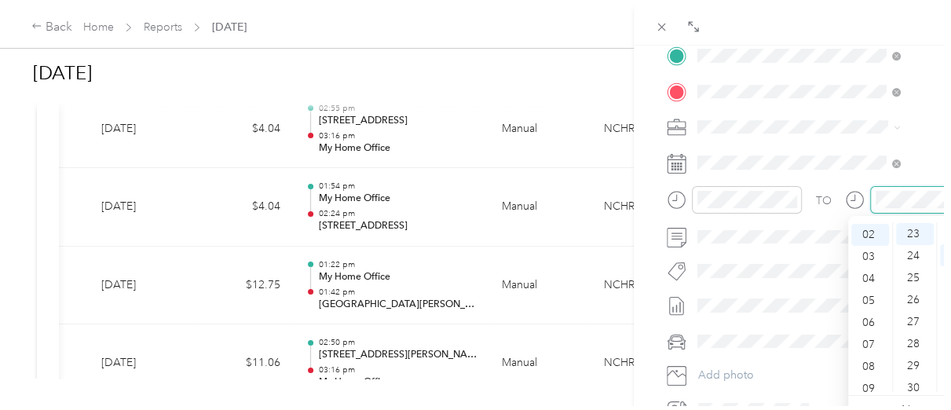
scroll to position [44, 0]
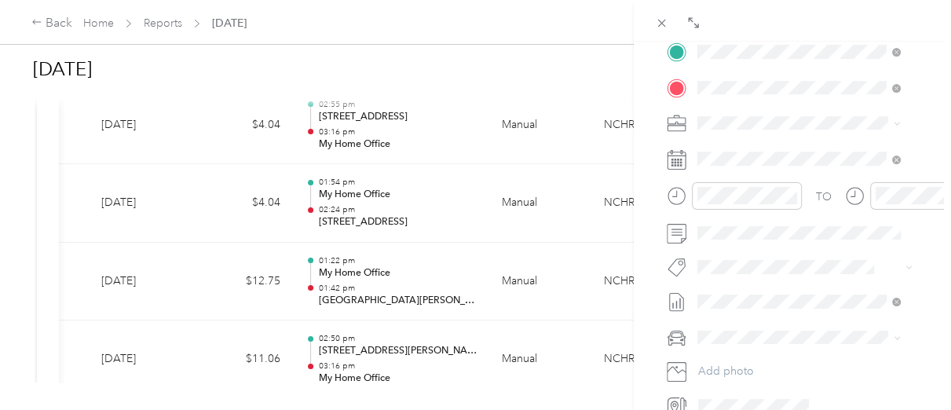
click at [734, 364] on div "[PERSON_NAME]" at bounding box center [799, 364] width 192 height 16
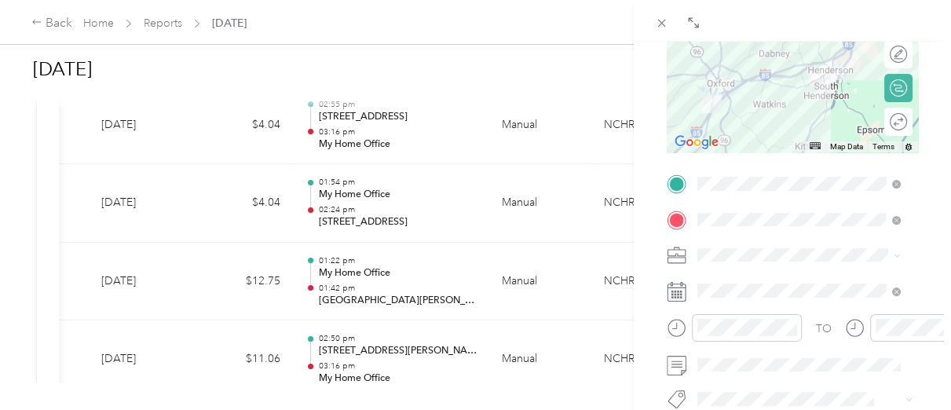
scroll to position [0, 0]
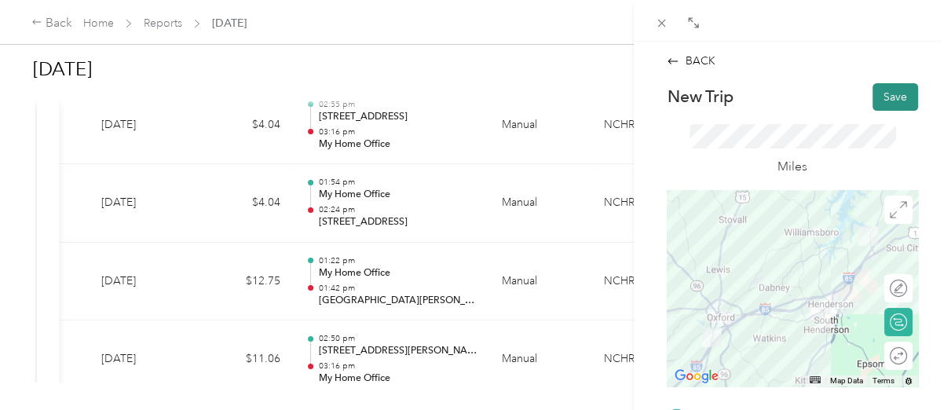
click at [876, 97] on button "Save" at bounding box center [896, 96] width 46 height 27
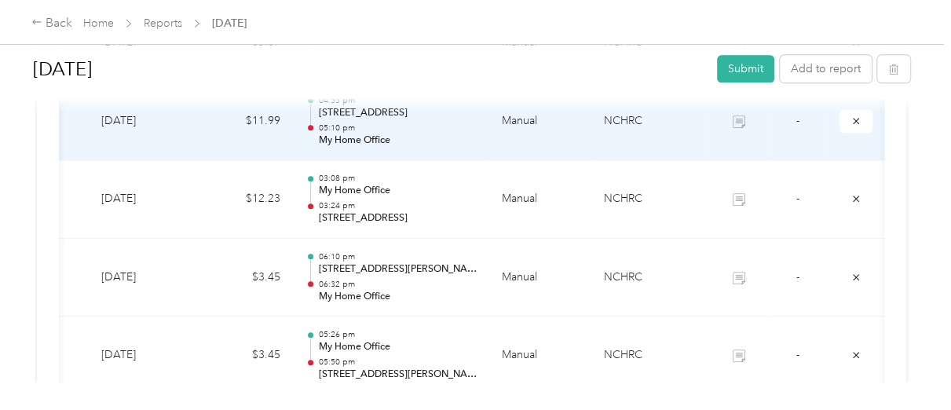
scroll to position [1257, 0]
